Goal: Task Accomplishment & Management: Complete application form

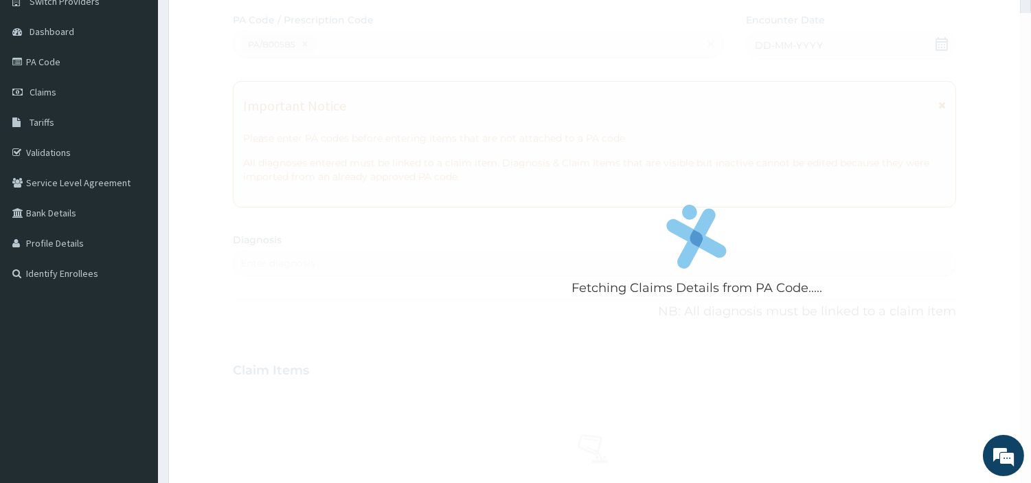
click at [350, 134] on div "Fetching Claims Details from PA Code....." at bounding box center [697, 254] width 928 height 483
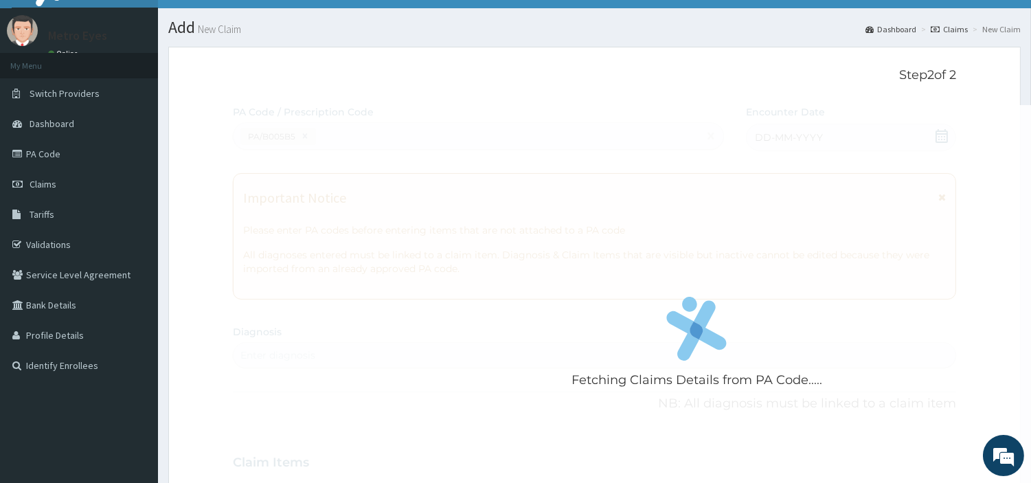
scroll to position [30, 0]
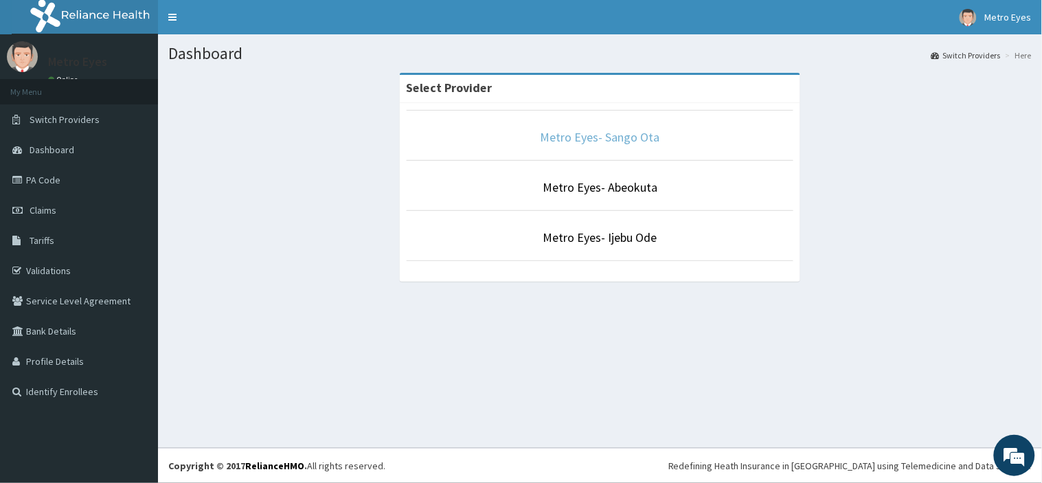
click at [567, 142] on link "Metro Eyes- Sango Ota" at bounding box center [599, 137] width 119 height 16
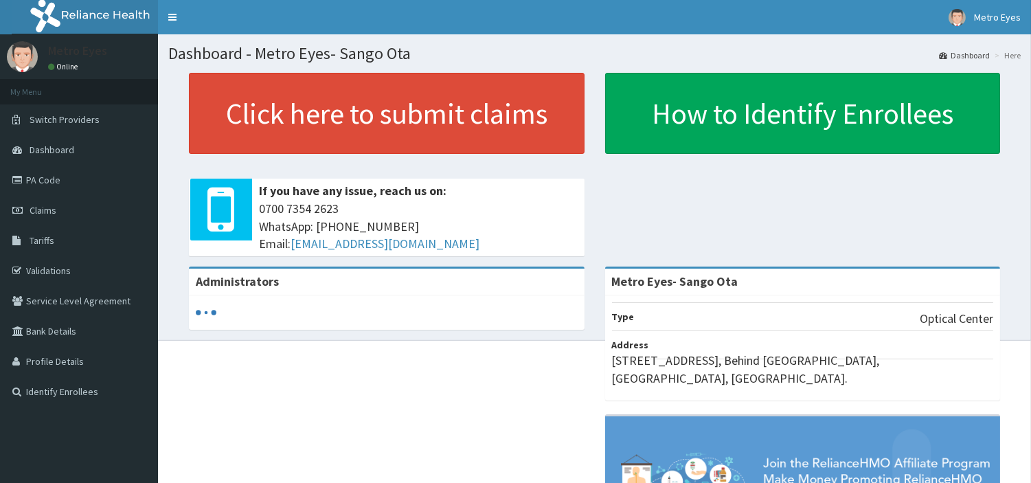
click at [76, 214] on link "Claims" at bounding box center [79, 210] width 158 height 30
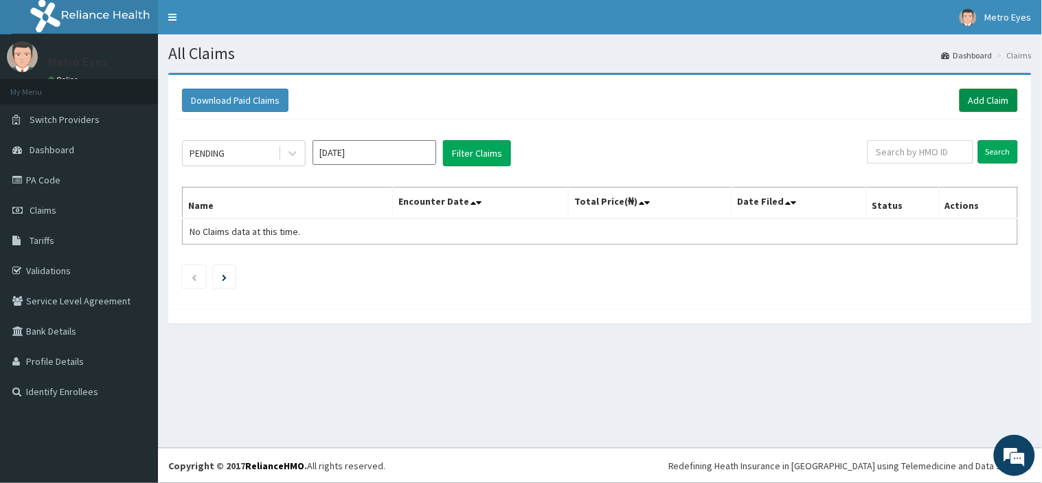
click at [992, 99] on link "Add Claim" at bounding box center [988, 100] width 58 height 23
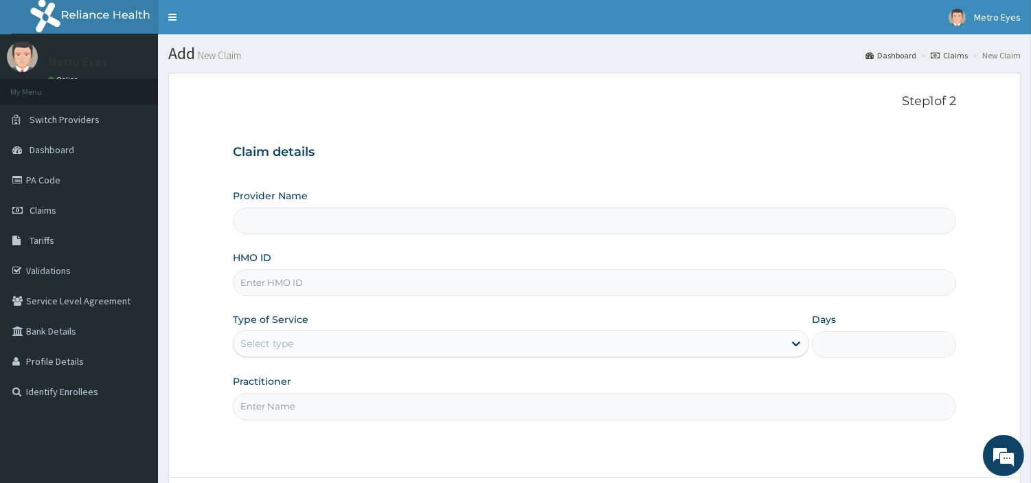
click at [351, 271] on input "HMO ID" at bounding box center [594, 282] width 723 height 27
type input "Metro Eyes- Sango Ota"
paste input "PA/B005B5"
click at [707, 367] on div "Provider Name Metro Eyes- Sango Ota HMO ID PA/B005B5 Type of Service Select typ…" at bounding box center [594, 304] width 723 height 231
click at [300, 282] on input "PA/B005B5" at bounding box center [594, 282] width 723 height 27
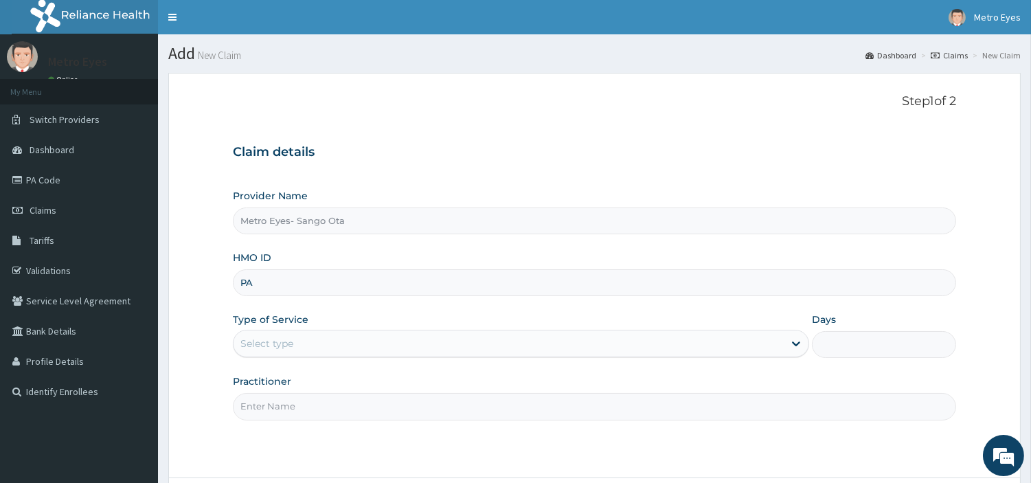
type input "P"
type input "KER/10013/A"
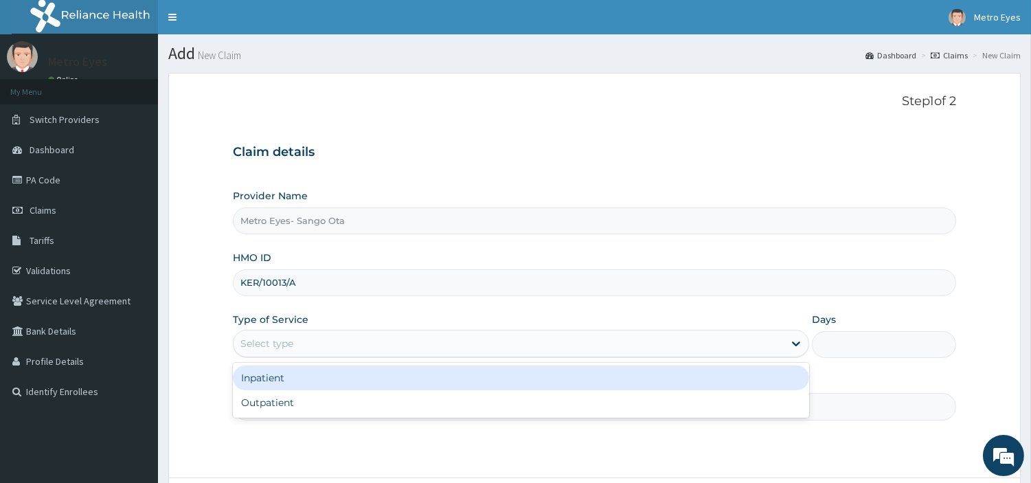
click at [332, 346] on div "Select type" at bounding box center [508, 343] width 550 height 22
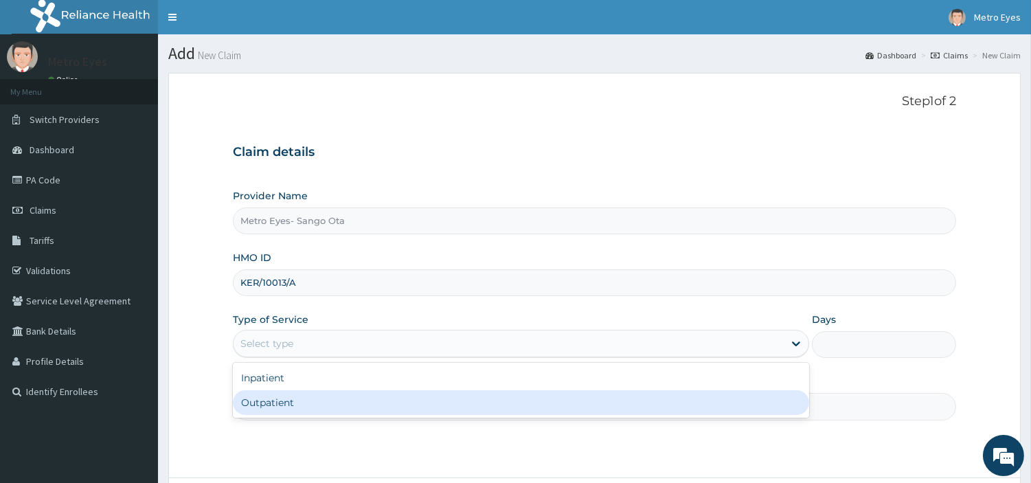
click at [295, 400] on div "Outpatient" at bounding box center [521, 402] width 576 height 25
type input "1"
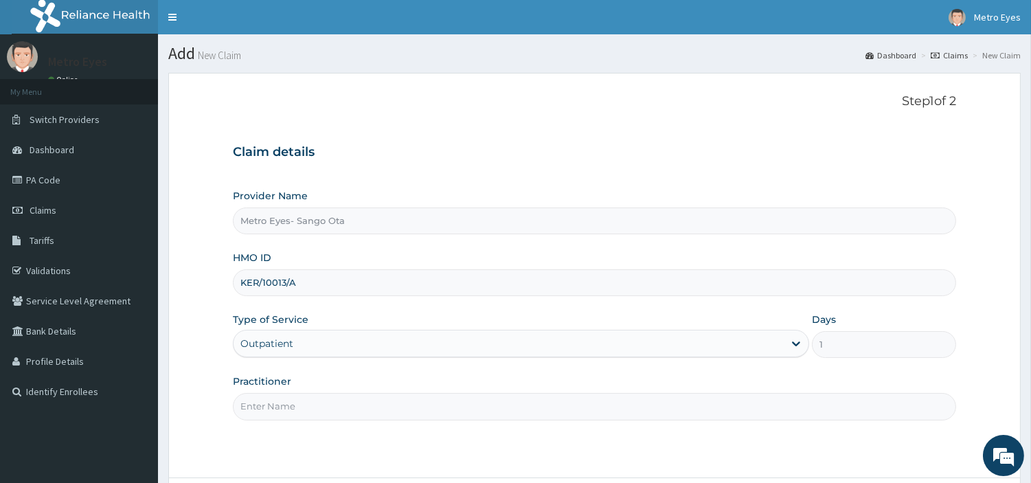
click at [316, 401] on input "Practitioner" at bounding box center [594, 406] width 723 height 27
type input "DR PRECIOUS"
click at [371, 380] on div "Practitioner DR PRECIOUS" at bounding box center [594, 396] width 723 height 45
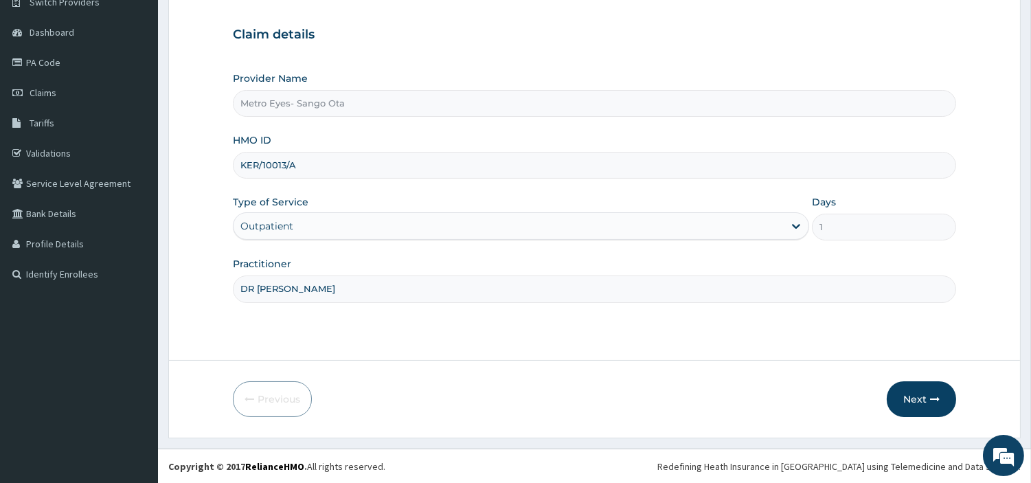
scroll to position [118, 0]
click at [895, 396] on button "Next" at bounding box center [921, 398] width 69 height 36
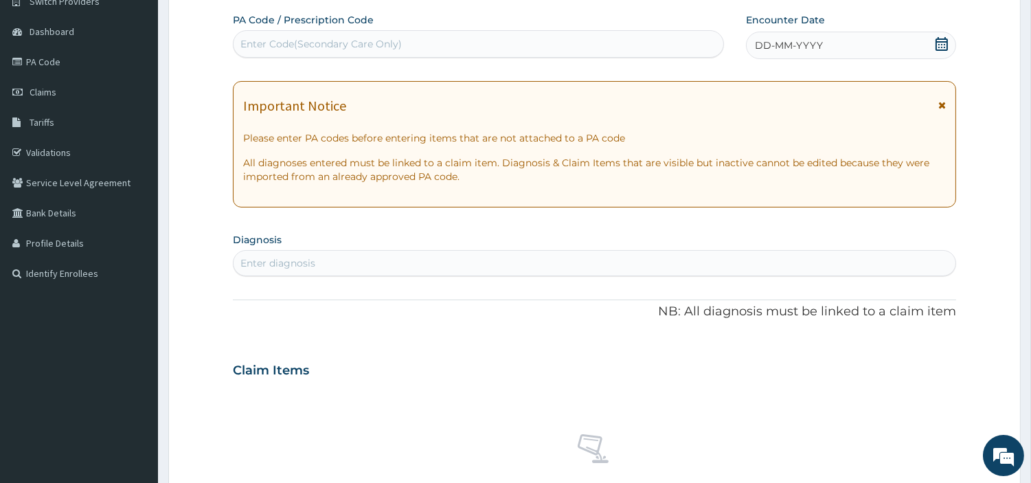
click at [293, 45] on div "Enter Code(Secondary Care Only)" at bounding box center [320, 44] width 161 height 14
type input "P"
paste input "PA/B005B5"
type input "PA/B005B5"
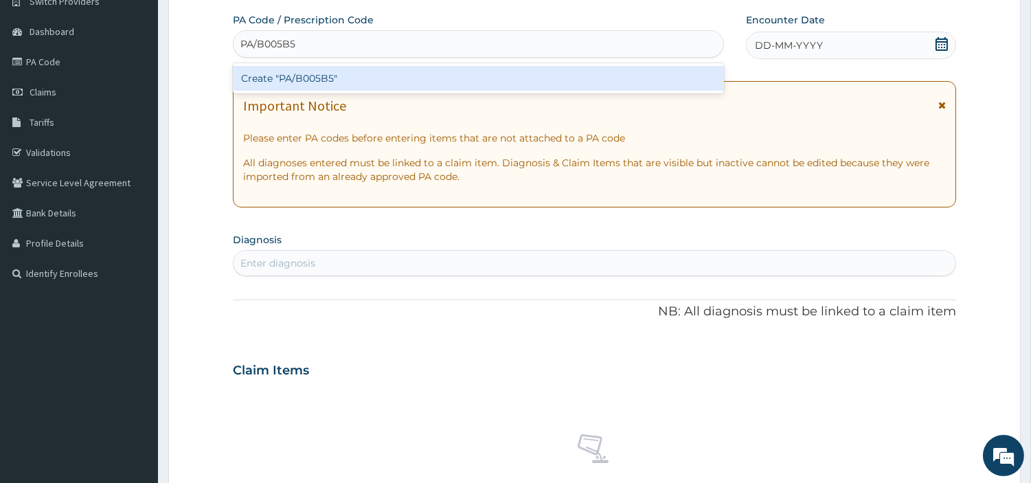
click at [304, 67] on div "Create "PA/B005B5"" at bounding box center [478, 78] width 491 height 25
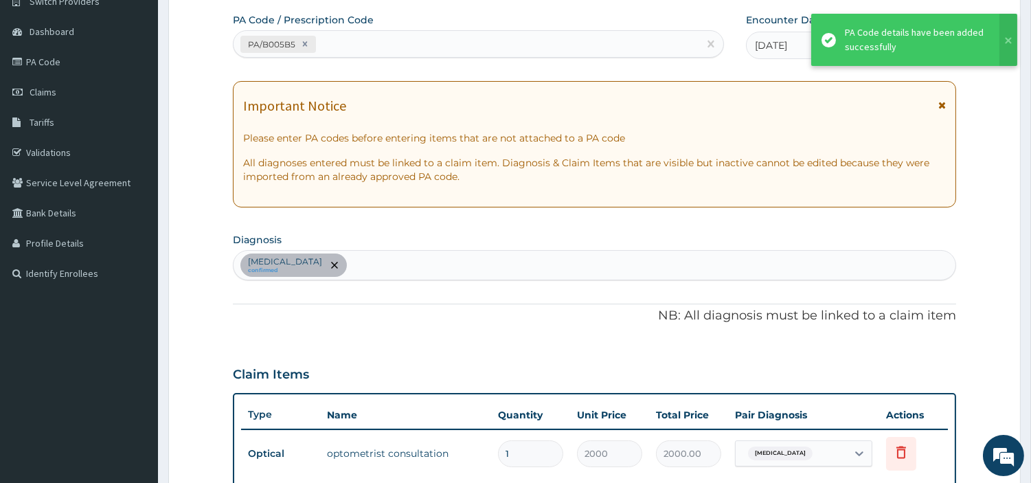
scroll to position [424, 0]
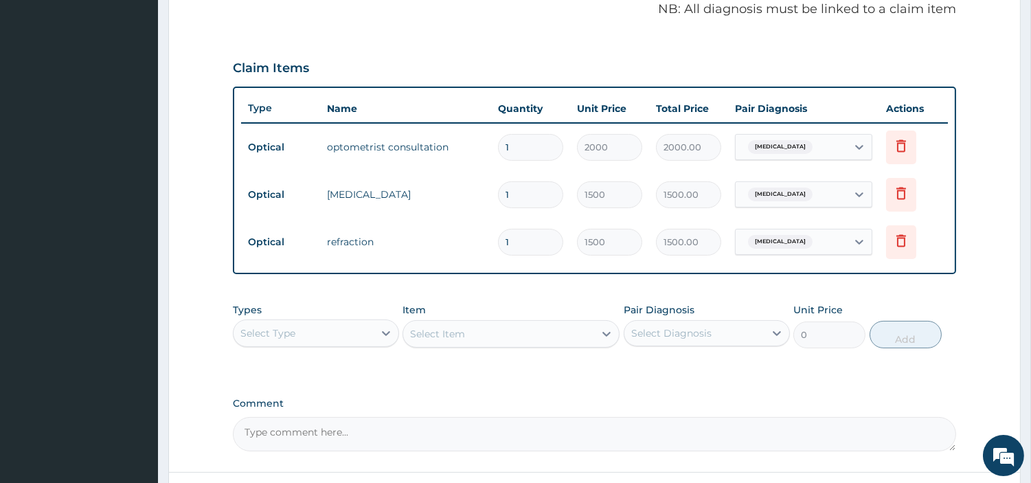
click at [517, 286] on div "PA Code / Prescription Code PA/B005B5 Encounter Date 11-08-2025 Important Notic…" at bounding box center [594, 79] width 723 height 744
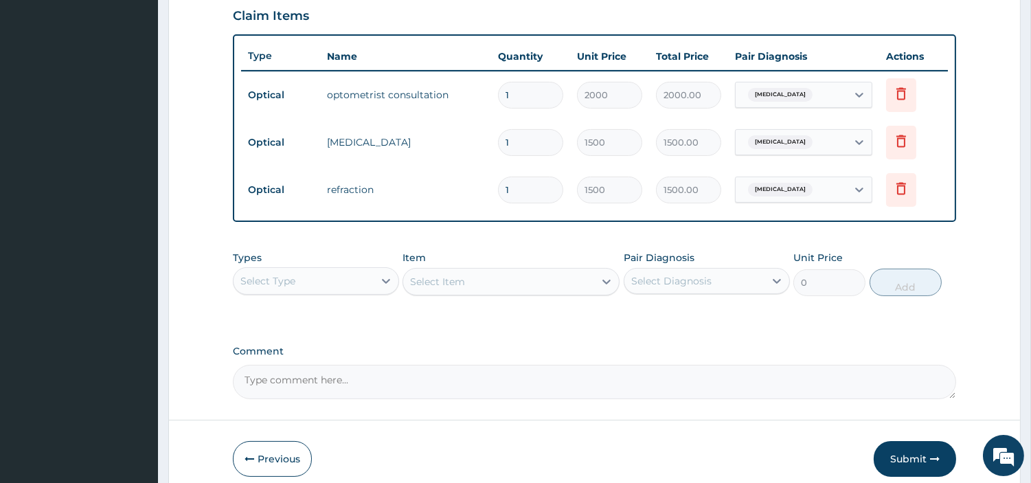
scroll to position [475, 0]
click at [918, 453] on button "Submit" at bounding box center [914, 460] width 82 height 36
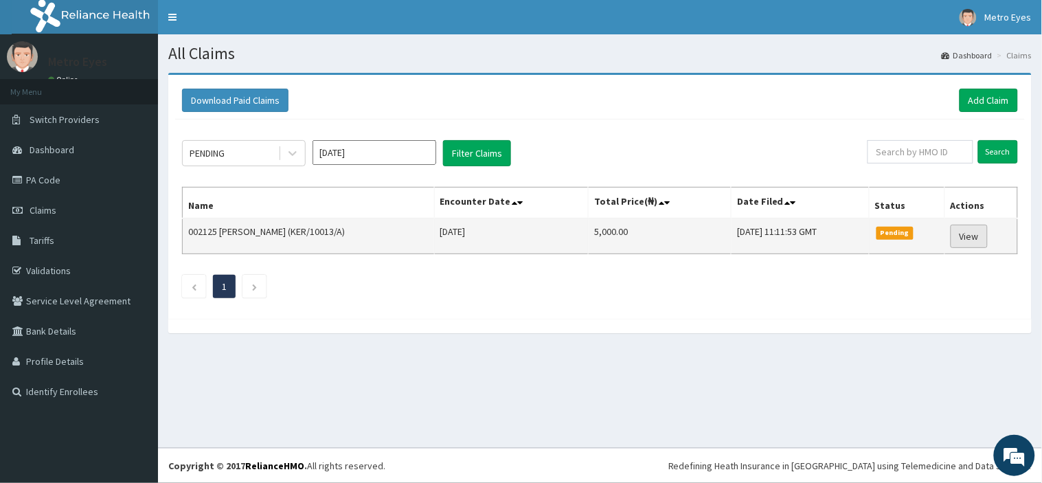
click at [965, 234] on link "View" at bounding box center [968, 236] width 37 height 23
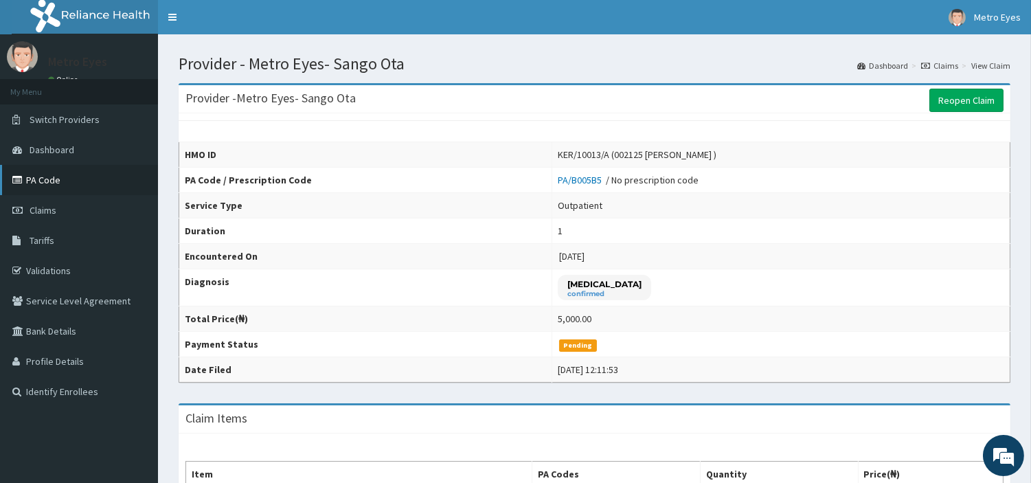
click at [87, 176] on link "PA Code" at bounding box center [79, 180] width 158 height 30
